Goal: Information Seeking & Learning: Learn about a topic

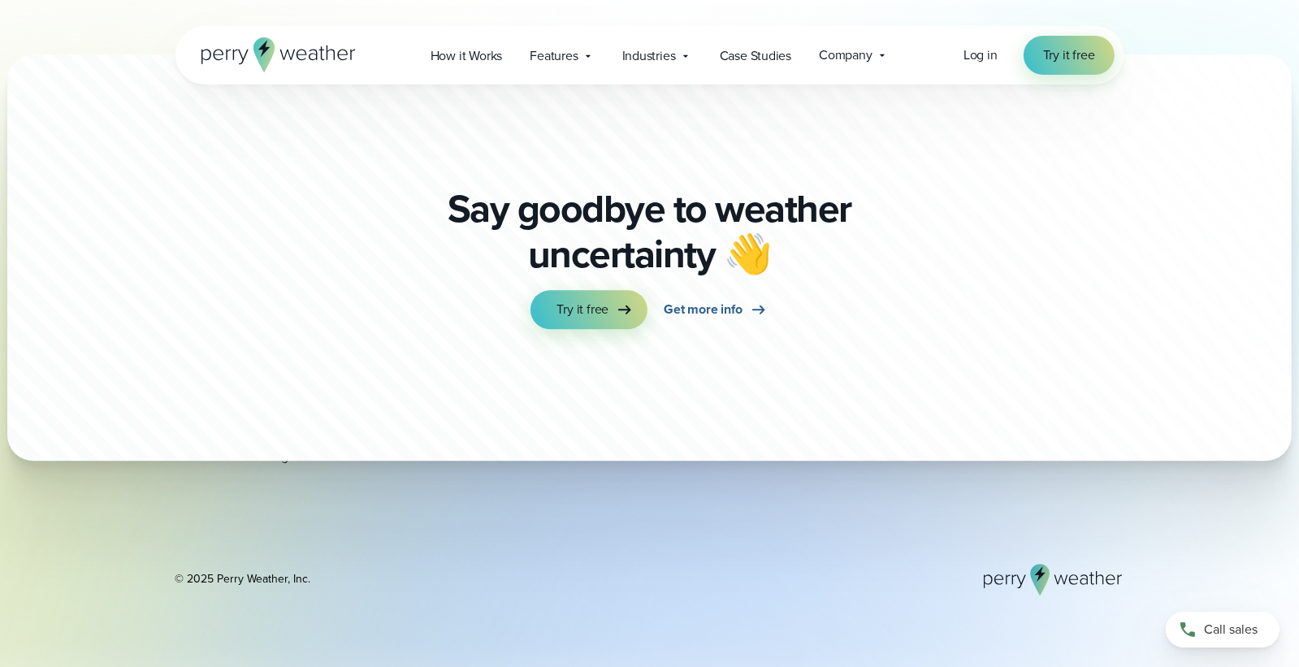
scroll to position [5170, 0]
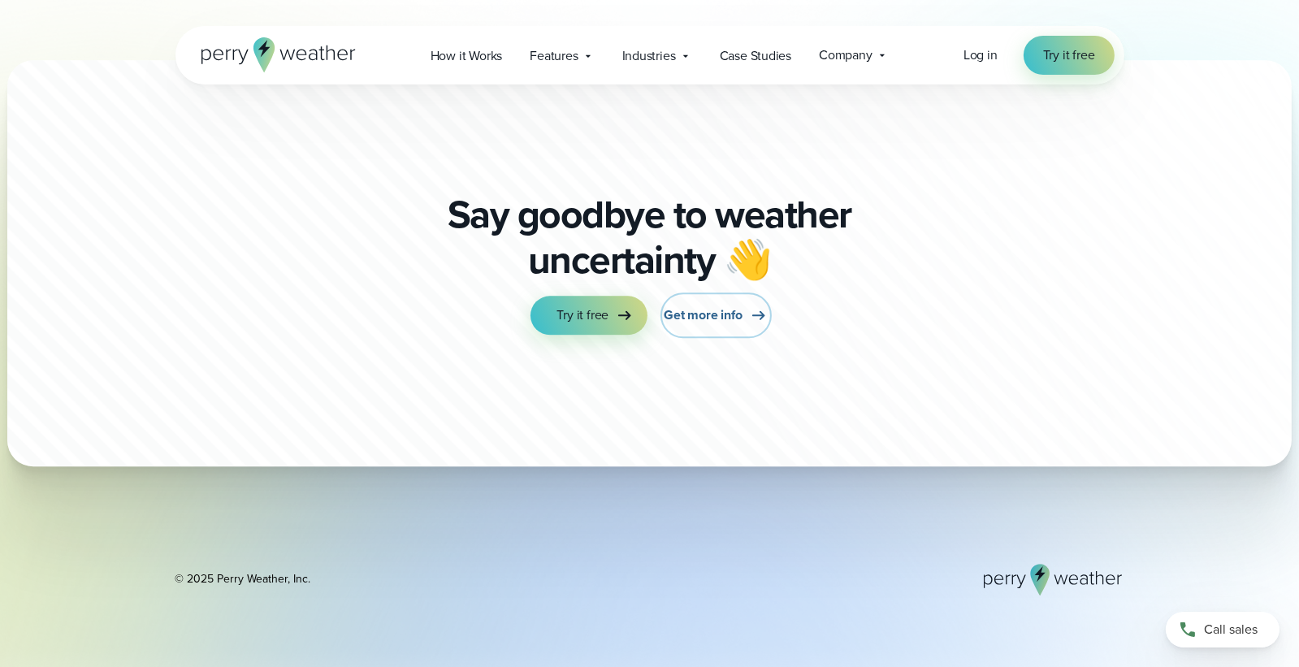
click at [684, 325] on span "Get more info" at bounding box center [703, 316] width 78 height 20
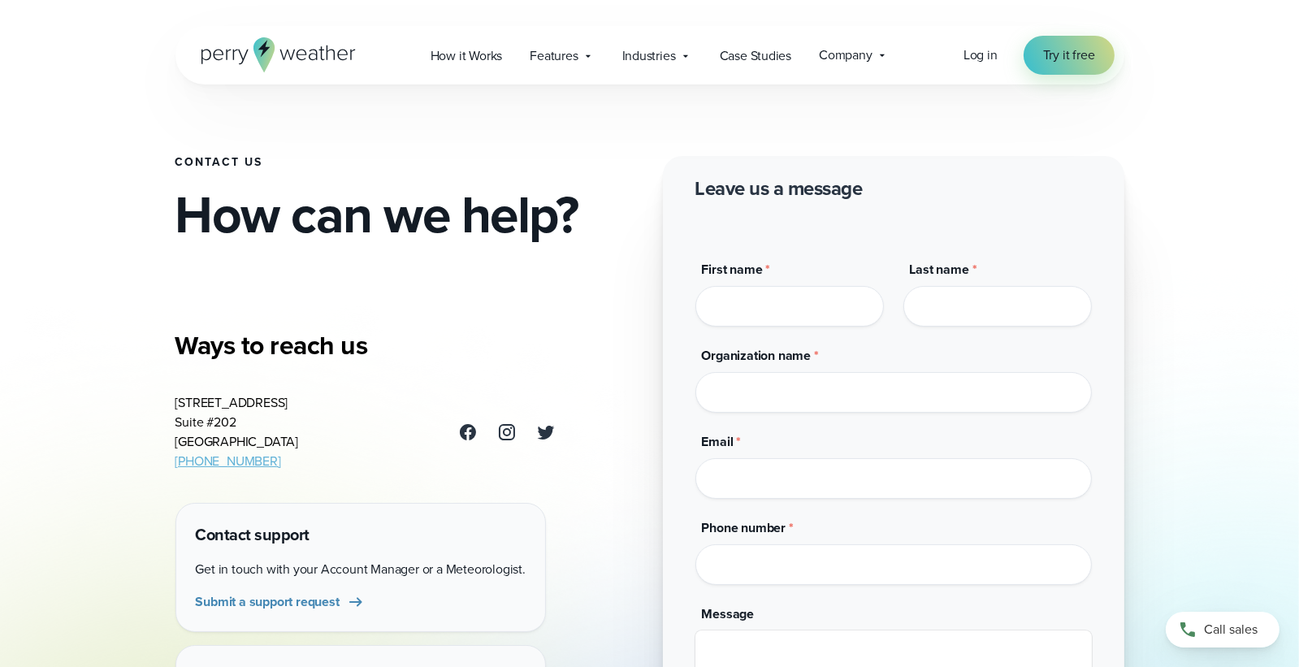
click at [1212, 188] on div "Contact Us How can we help? Ways to reach us 3102 Oak Lawn Ave Suite #202 Dalla…" at bounding box center [650, 390] width 1170 height 780
click at [634, 228] on h2 "How can we help?" at bounding box center [407, 215] width 462 height 52
click at [475, 61] on span "How it Works" at bounding box center [467, 56] width 72 height 20
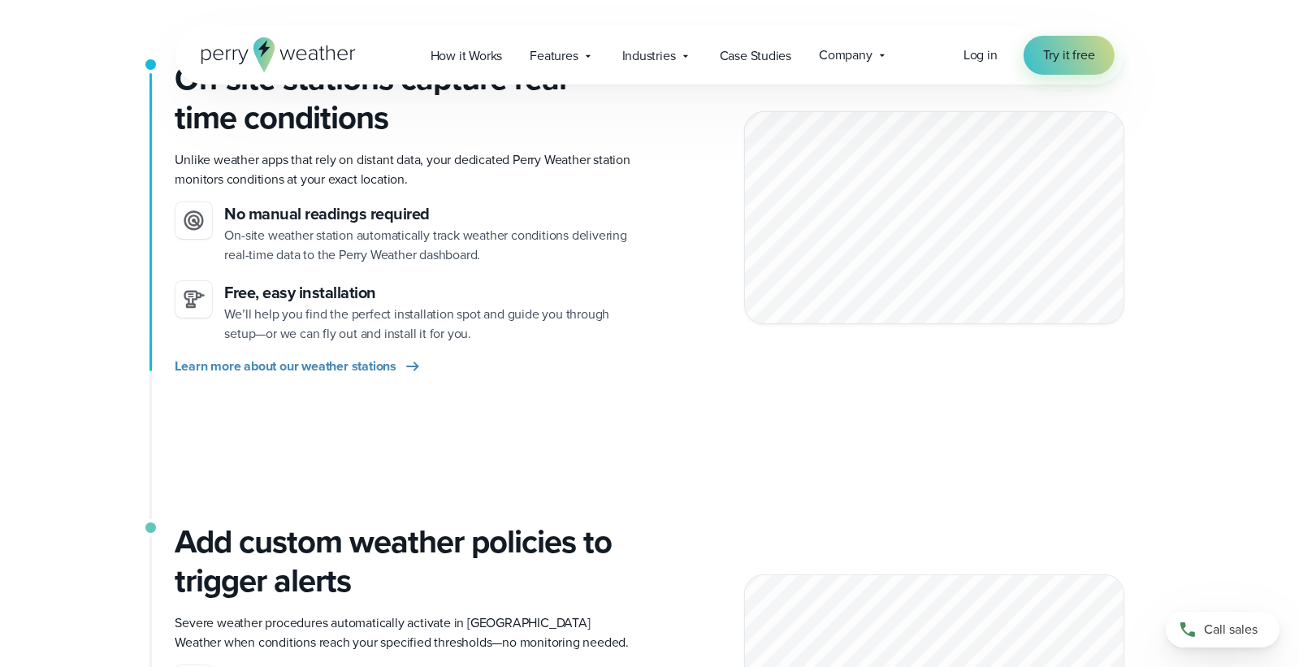
scroll to position [324, 0]
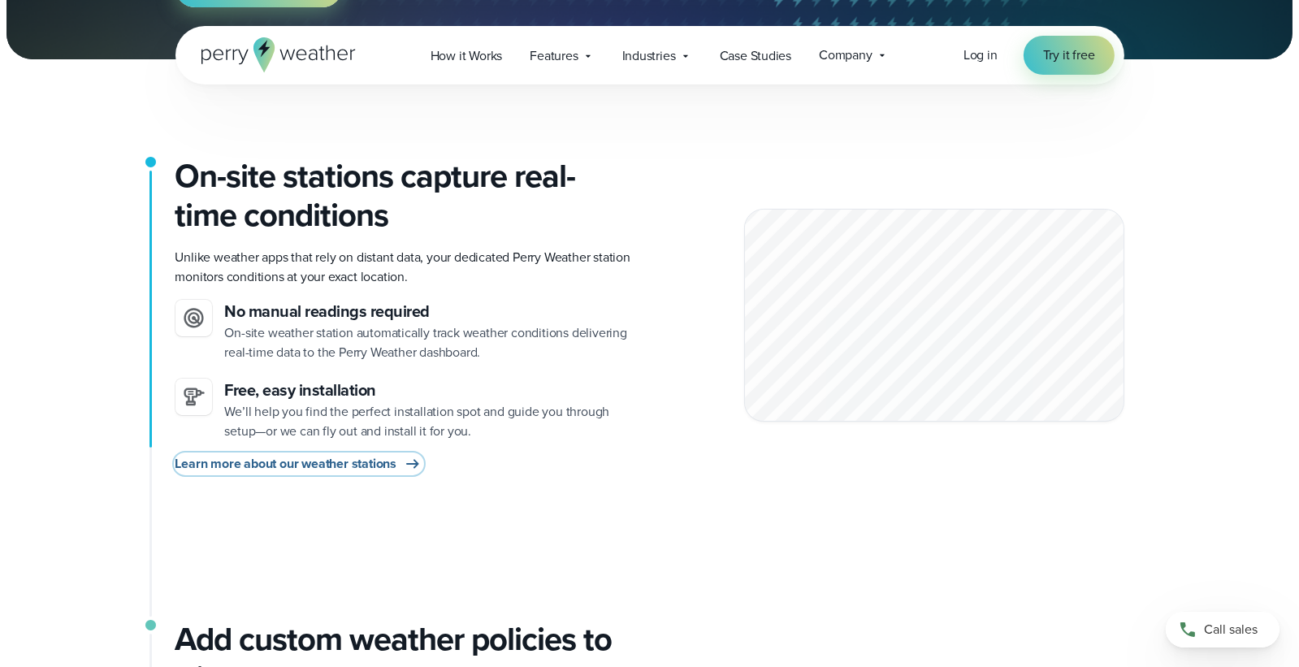
click at [327, 460] on span "Learn more about our weather stations" at bounding box center [287, 464] width 222 height 20
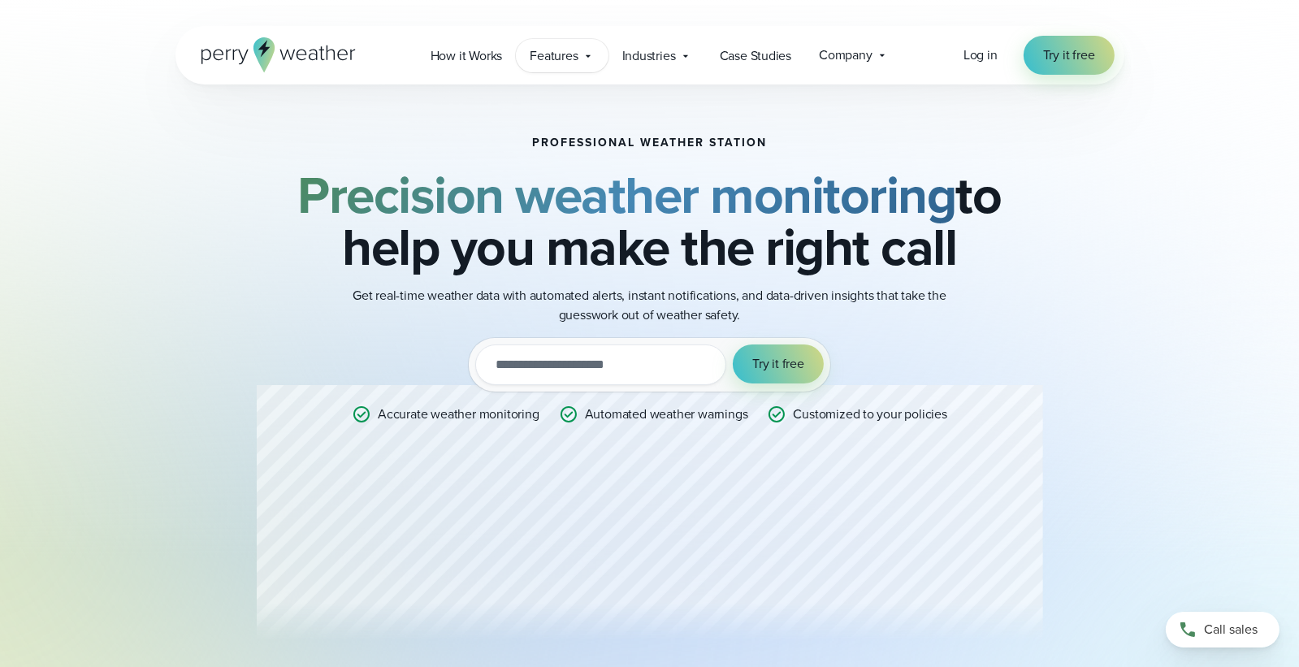
click at [560, 58] on span "Features" at bounding box center [554, 56] width 48 height 20
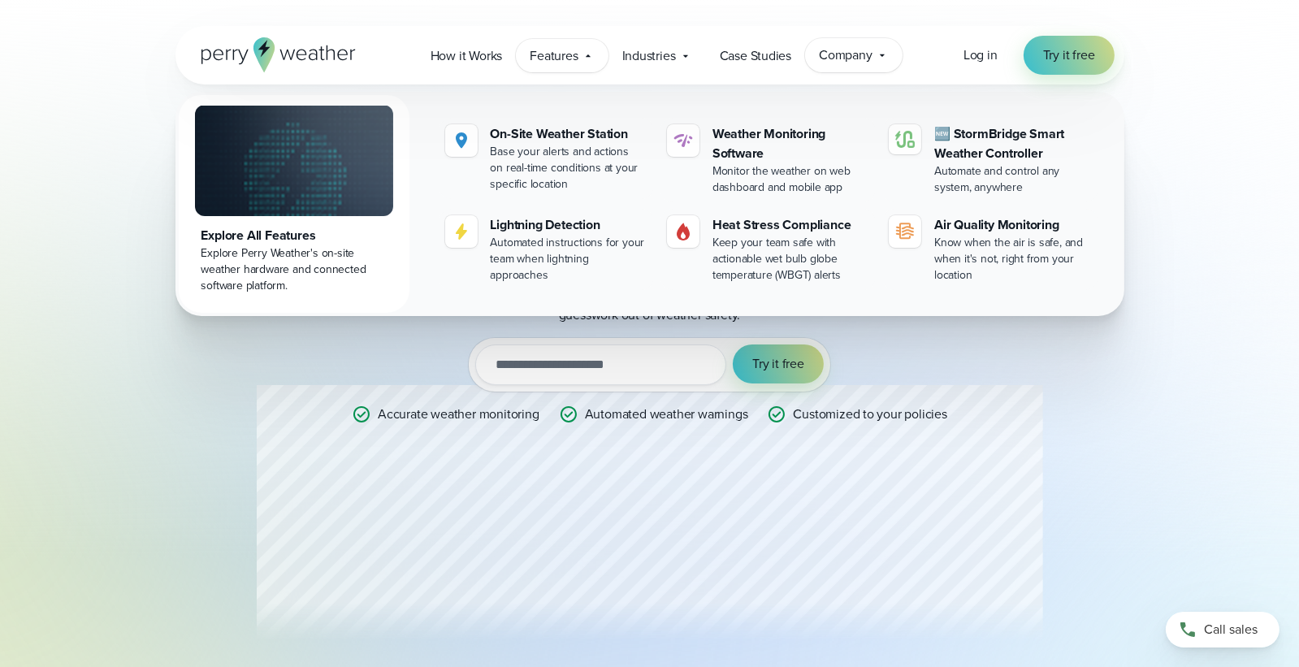
click at [857, 58] on span "Company" at bounding box center [846, 56] width 54 height 20
